Goal: Task Accomplishment & Management: Use online tool/utility

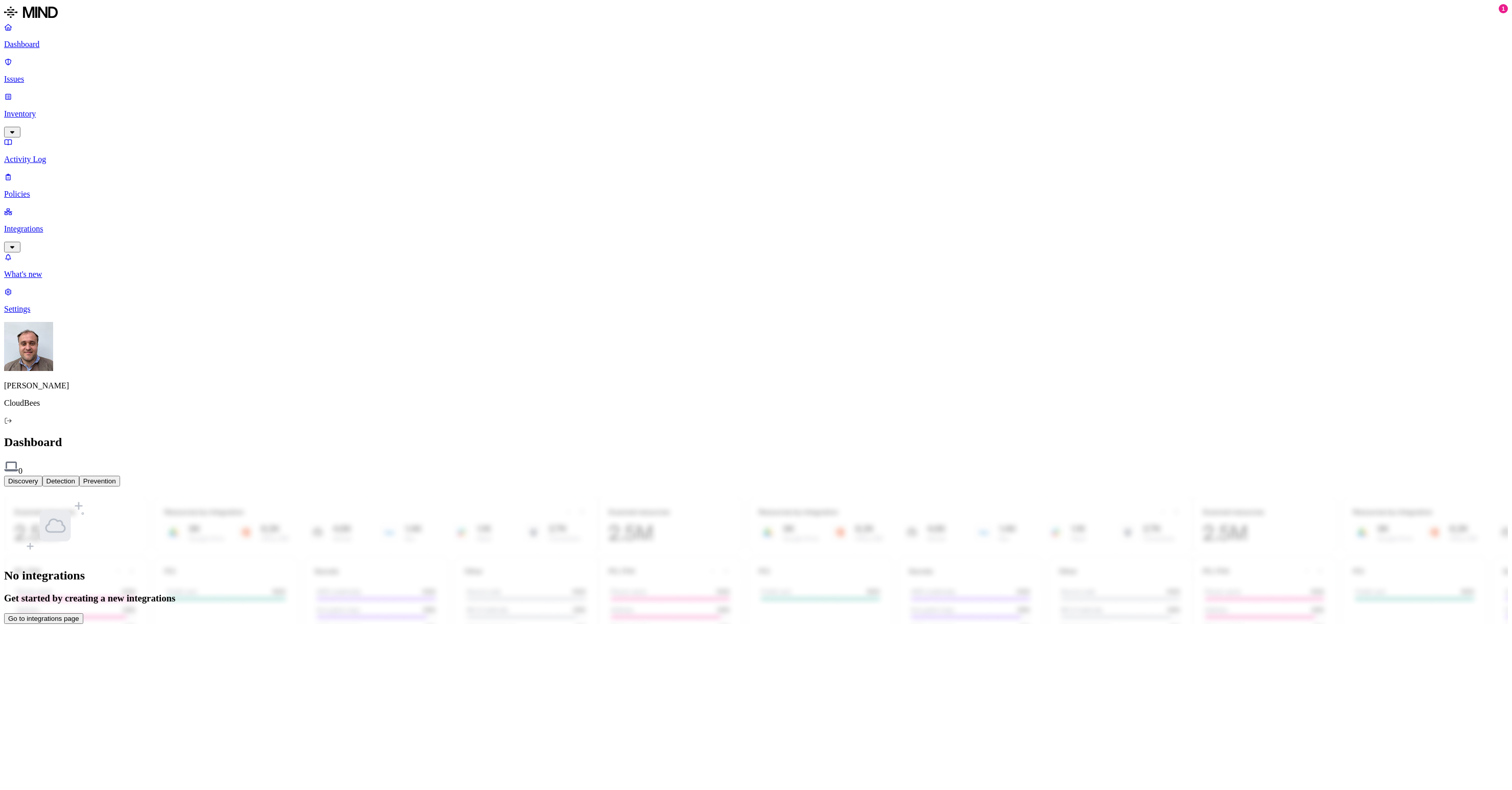
click at [83, 613] on button "Go to integrations page" at bounding box center [43, 619] width 79 height 11
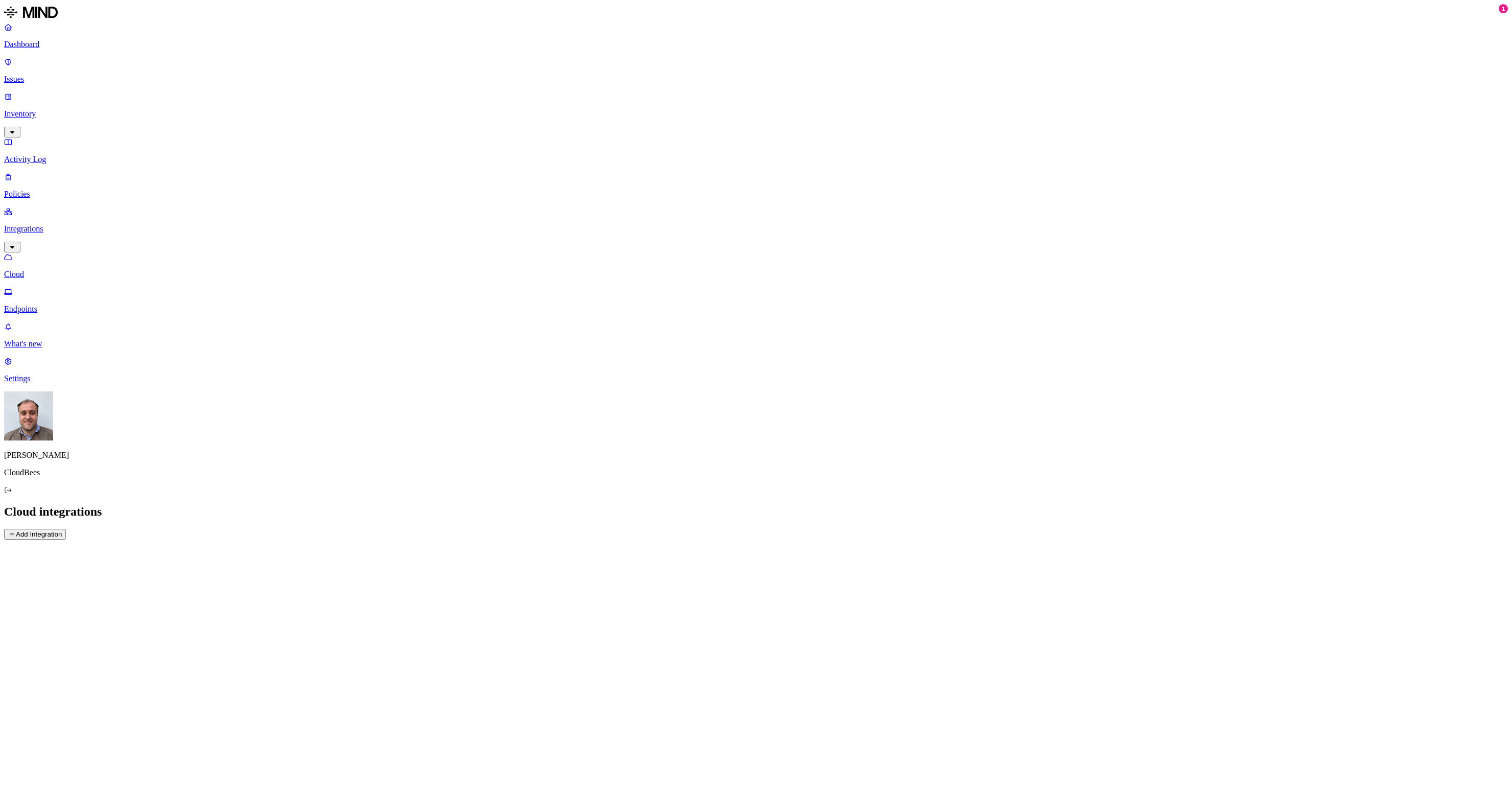
click at [89, 224] on p "Integrations" at bounding box center [756, 229] width 1504 height 9
click at [66, 529] on button "Add Integration" at bounding box center [35, 534] width 62 height 11
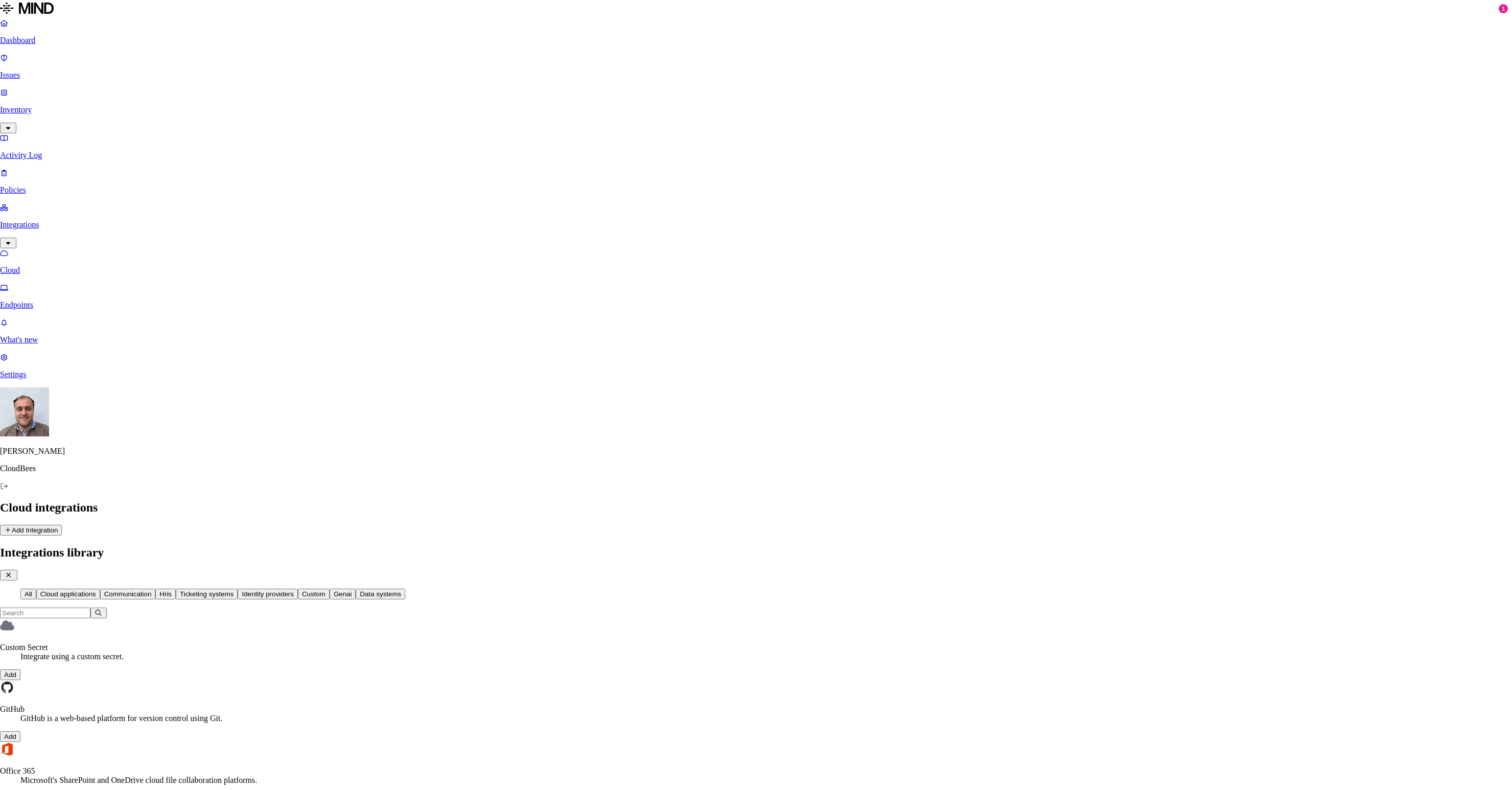
click at [90, 607] on input "text" at bounding box center [45, 613] width 90 height 11
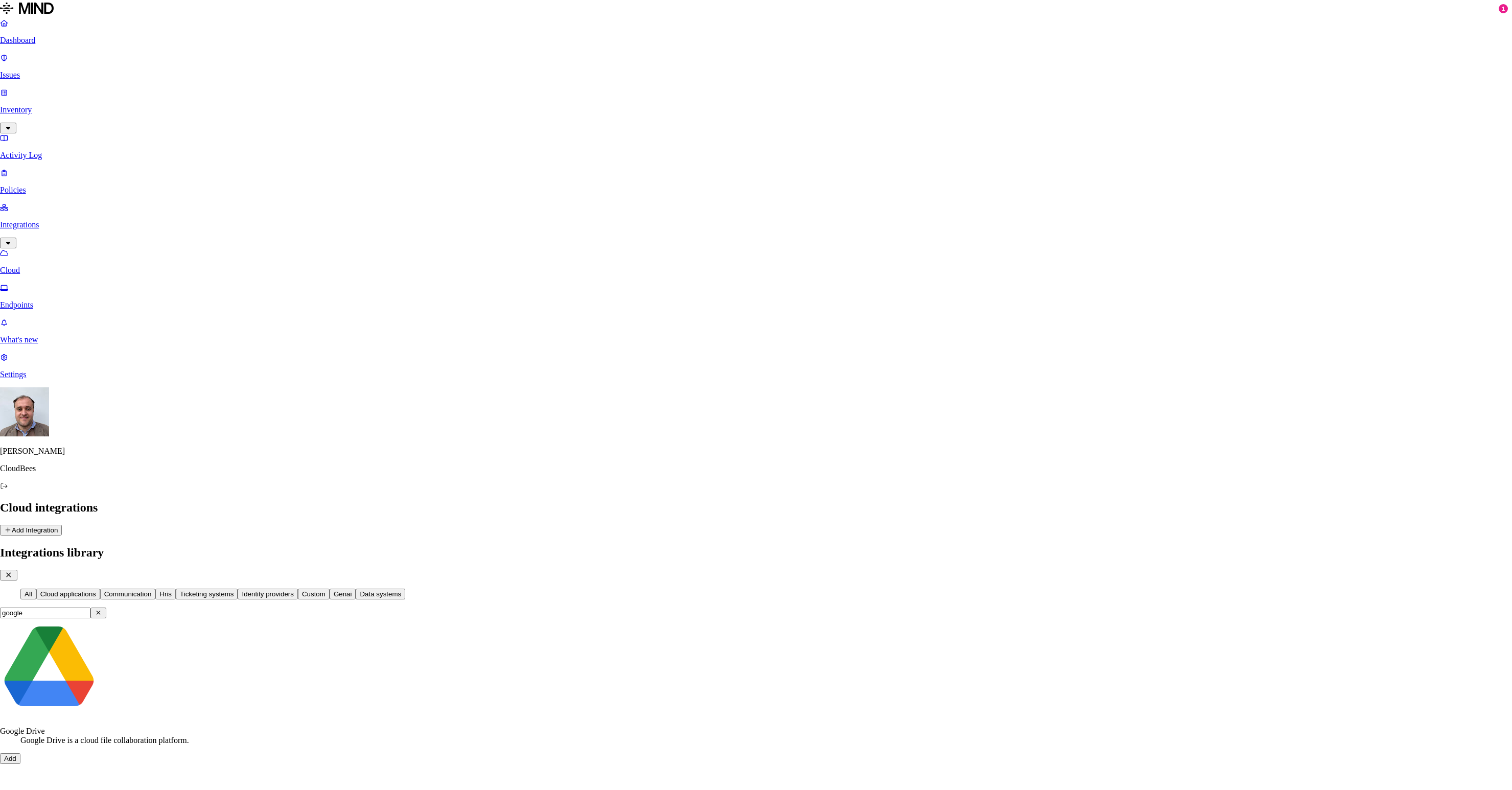
type input "google"
click at [609, 727] on dl "Google Drive Google Drive is a cloud file collaboration platform." at bounding box center [756, 735] width 1512 height 18
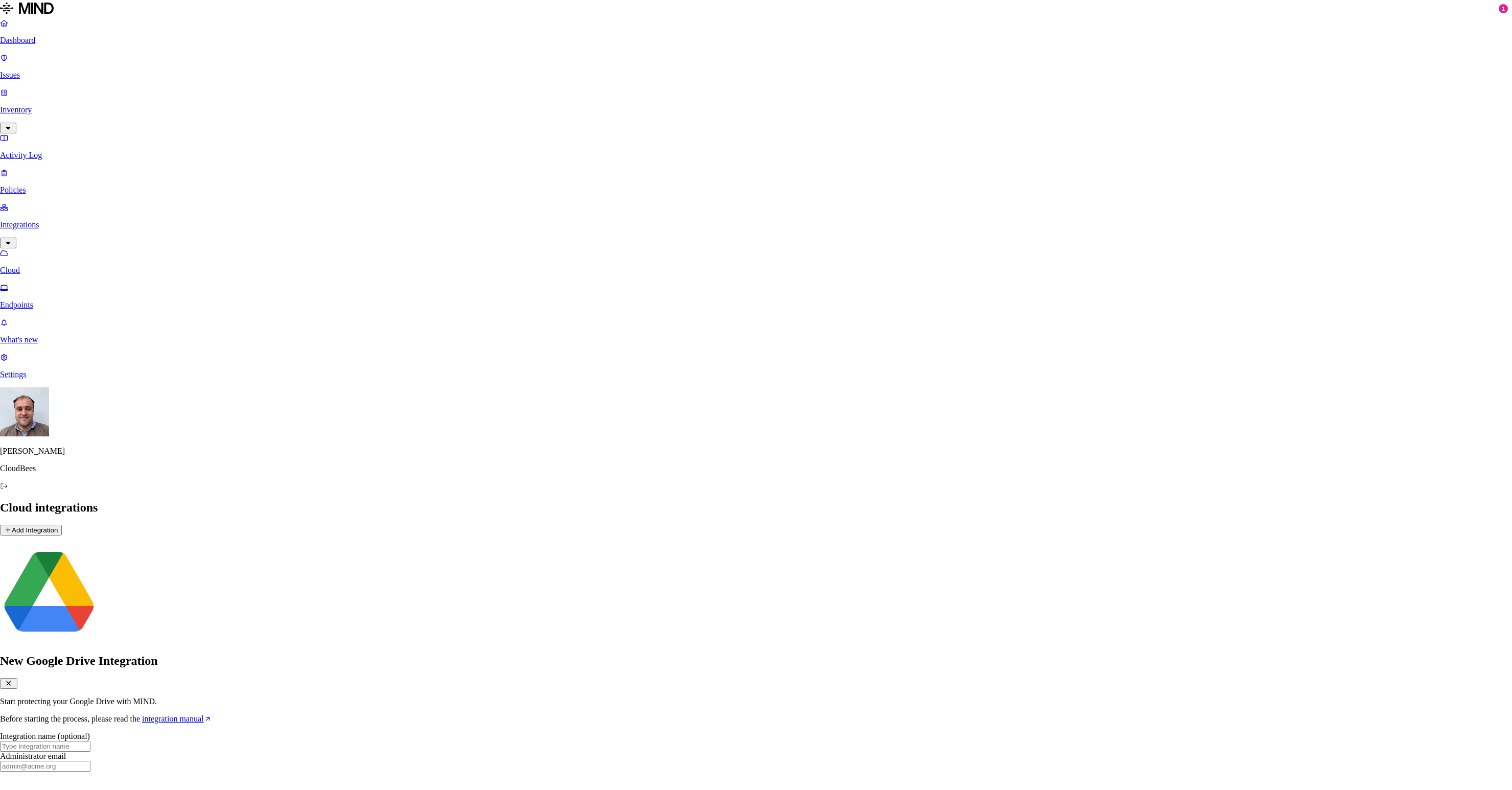
click at [18, 678] on button "Close" at bounding box center [9, 683] width 18 height 11
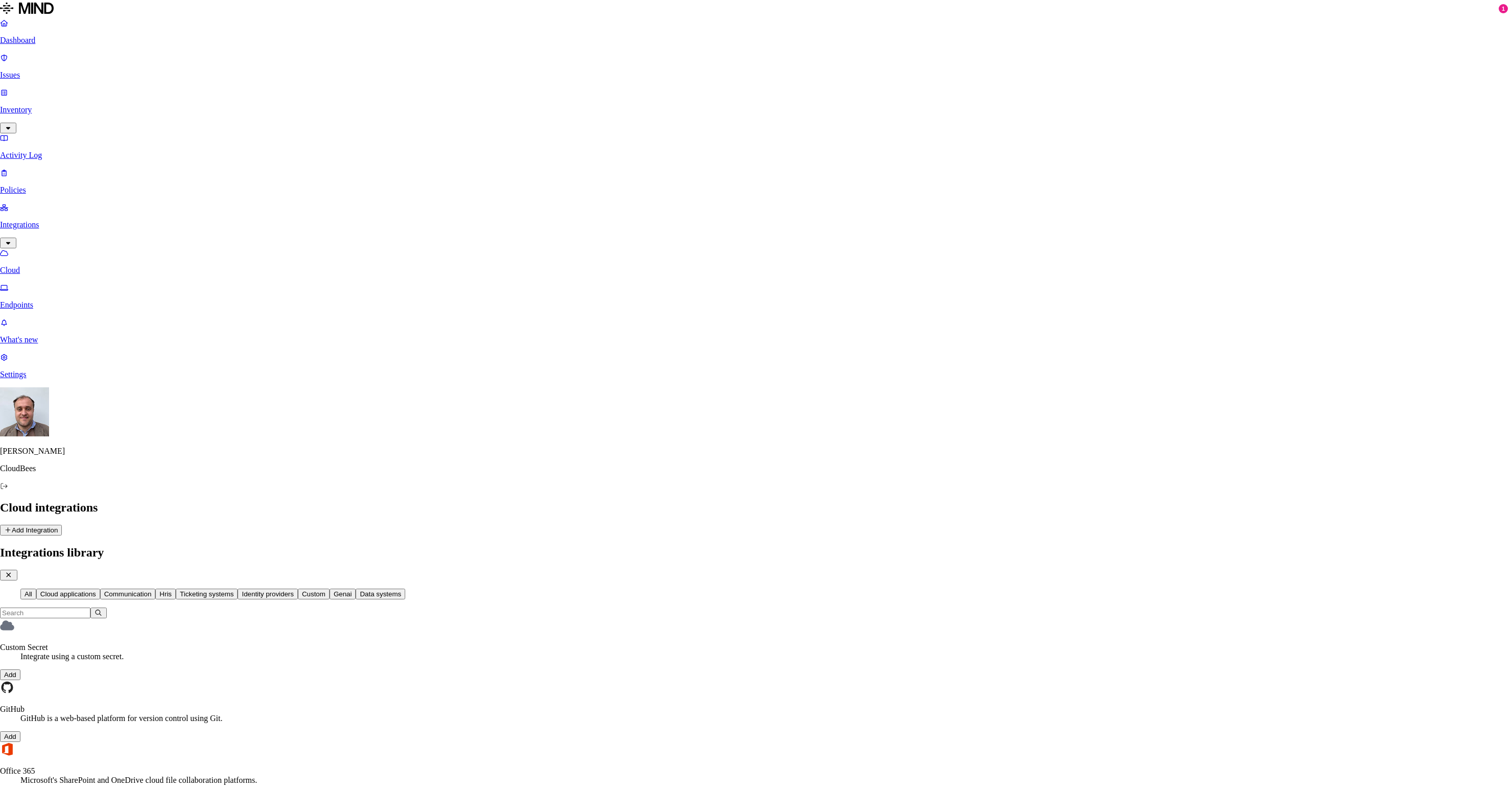
click at [14, 571] on icon "button" at bounding box center [9, 575] width 9 height 7
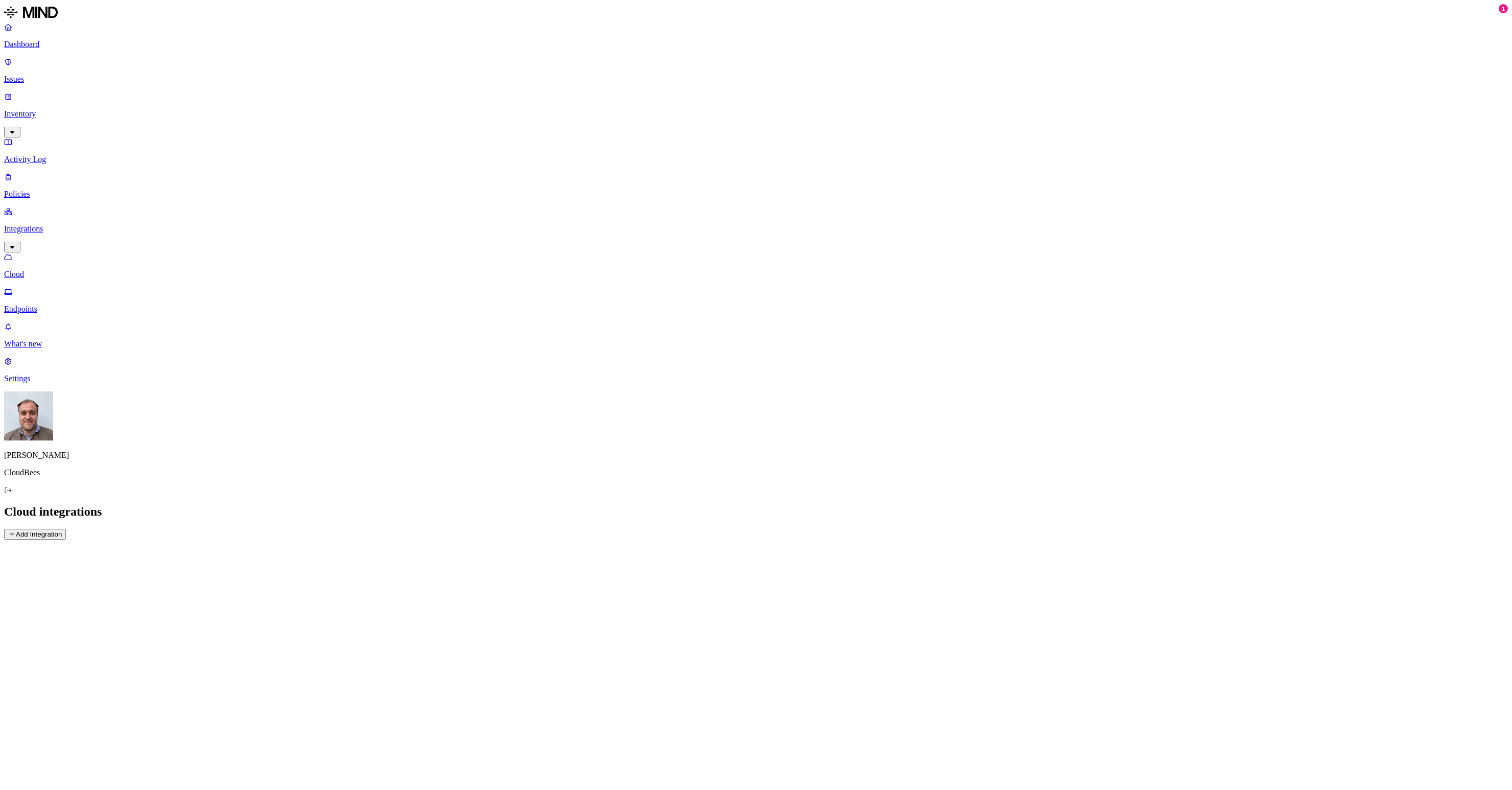
click at [49, 48] on p "Dashboard" at bounding box center [756, 45] width 1504 height 9
